Goal: Task Accomplishment & Management: Manage account settings

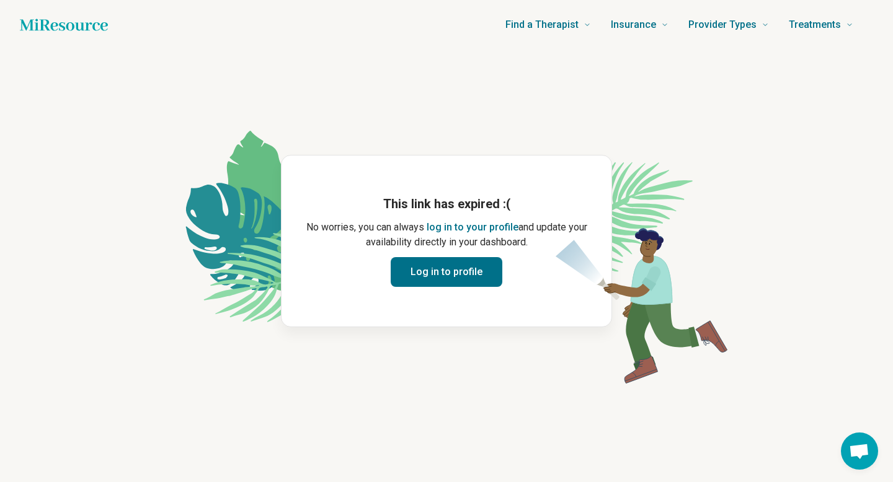
click at [426, 282] on button "Log in to profile" at bounding box center [446, 272] width 112 height 30
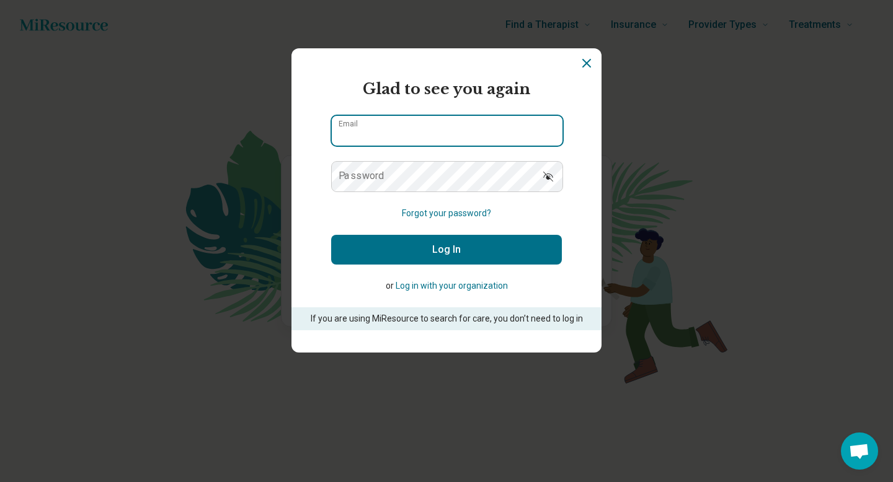
type input "**********"
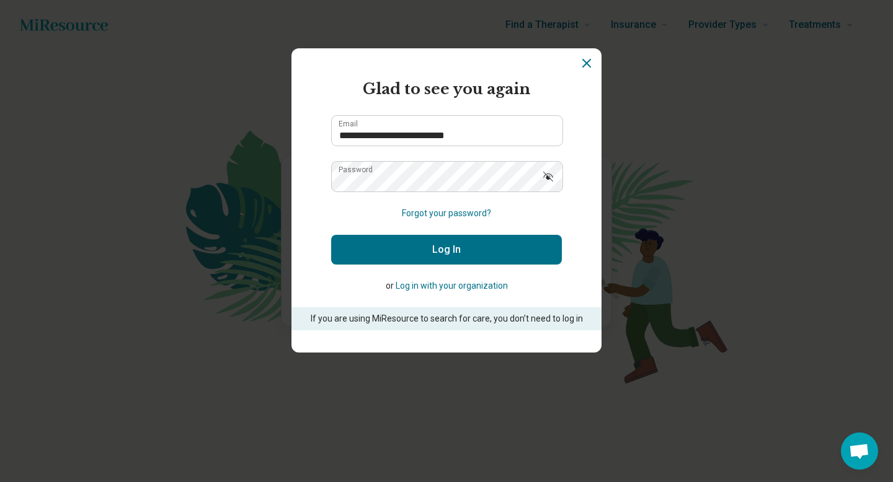
click at [422, 261] on button "Log In" at bounding box center [446, 250] width 231 height 30
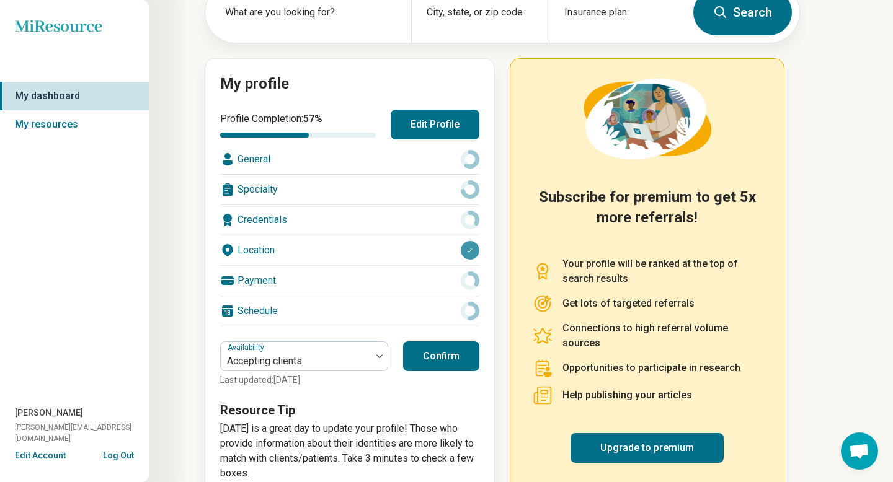
scroll to position [90, 0]
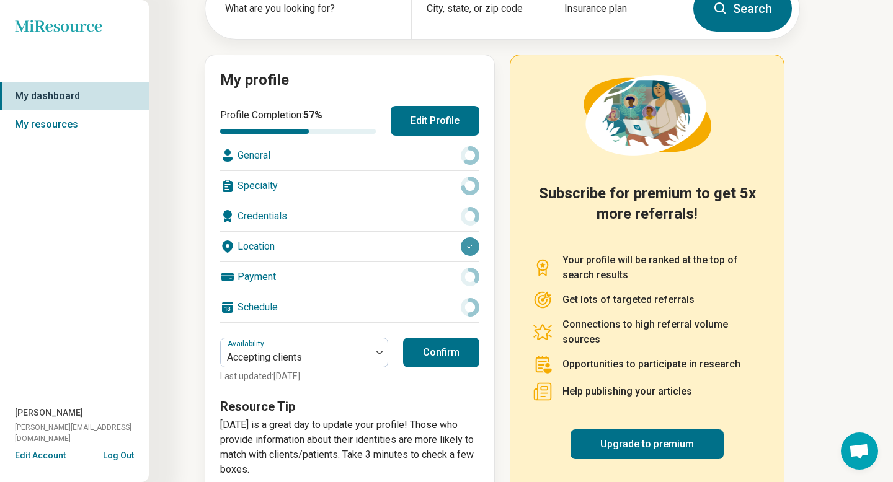
click at [436, 356] on button "Confirm" at bounding box center [441, 353] width 76 height 30
click at [419, 421] on p "[DATE] is a great day to update your profile! Those who provide information abo…" at bounding box center [349, 448] width 259 height 60
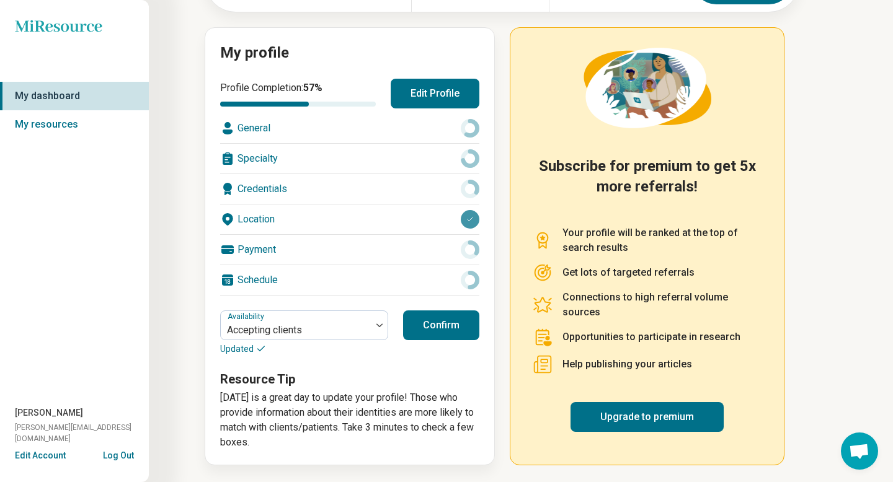
scroll to position [0, 0]
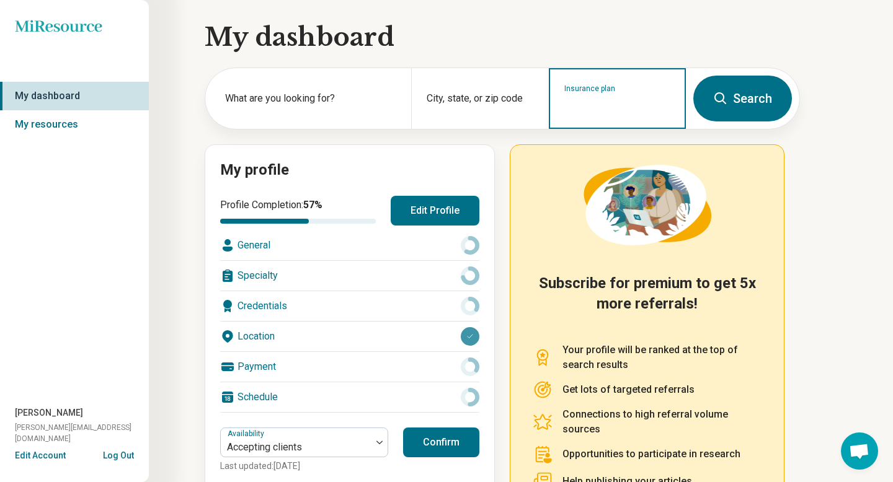
click at [593, 102] on input "Insurance plan" at bounding box center [617, 106] width 107 height 15
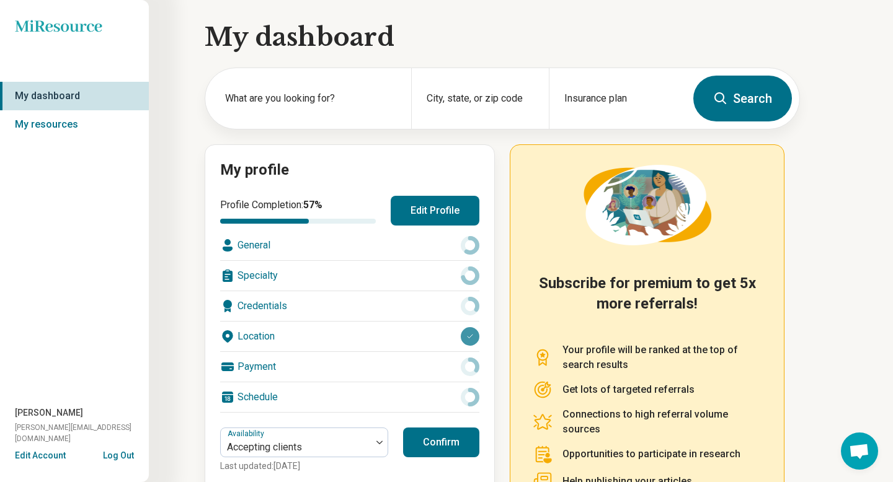
click at [464, 249] on circle at bounding box center [469, 245] width 14 height 14
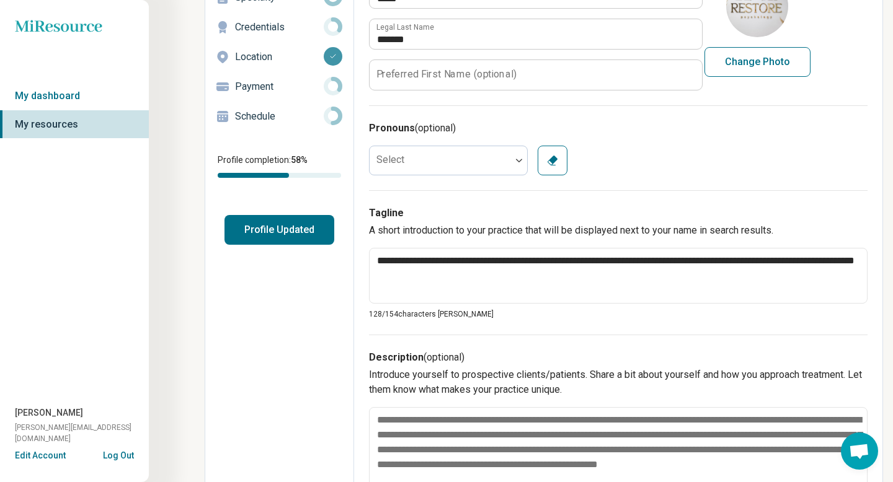
scroll to position [131, 0]
